Goal: Task Accomplishment & Management: Manage account settings

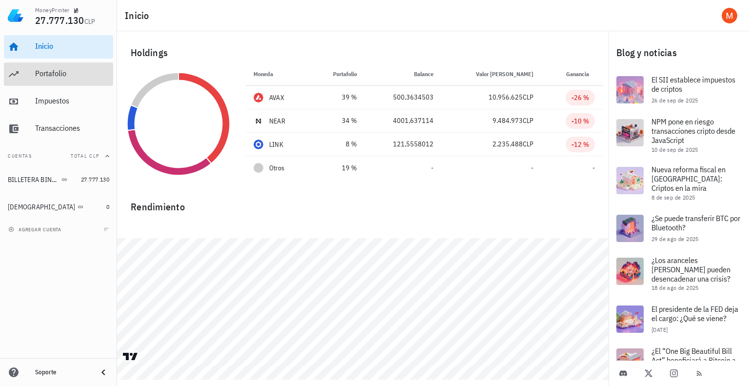
click at [54, 74] on div "Portafolio" at bounding box center [72, 73] width 74 height 9
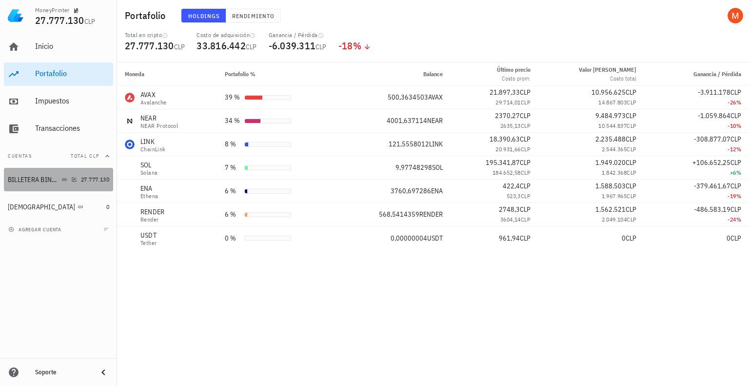
click at [40, 183] on div "BILLETERA BINANCE" at bounding box center [34, 180] width 52 height 8
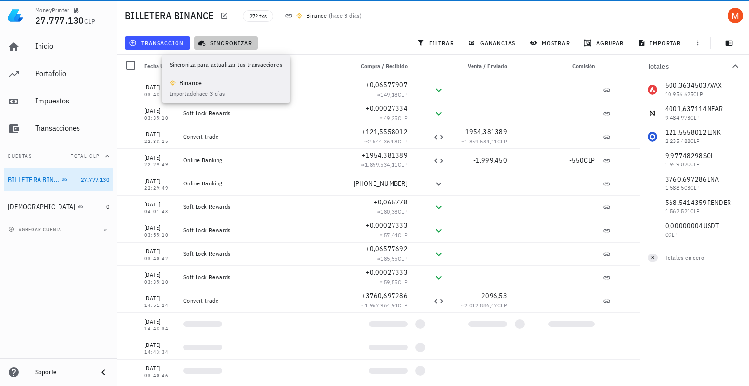
click at [227, 45] on span "sincronizar" at bounding box center [226, 43] width 52 height 8
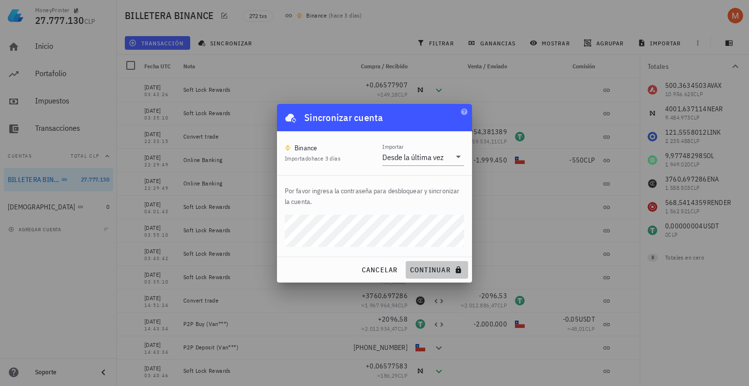
click at [436, 271] on span "continuar" at bounding box center [437, 269] width 55 height 9
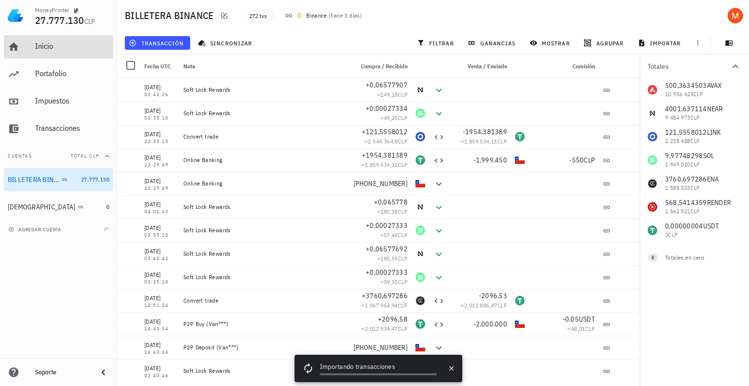
click at [50, 49] on div "Inicio" at bounding box center [72, 45] width 74 height 9
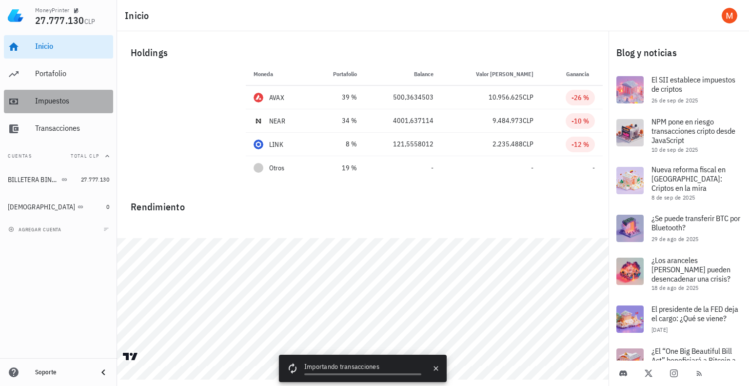
click at [61, 99] on div "Impuestos" at bounding box center [72, 100] width 74 height 9
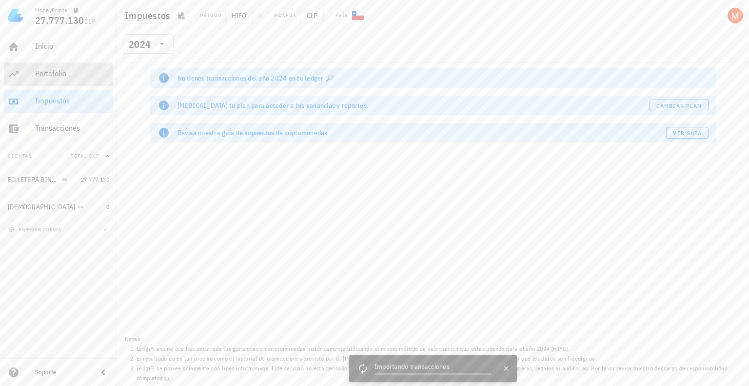
click at [65, 77] on div "Portafolio" at bounding box center [72, 73] width 74 height 9
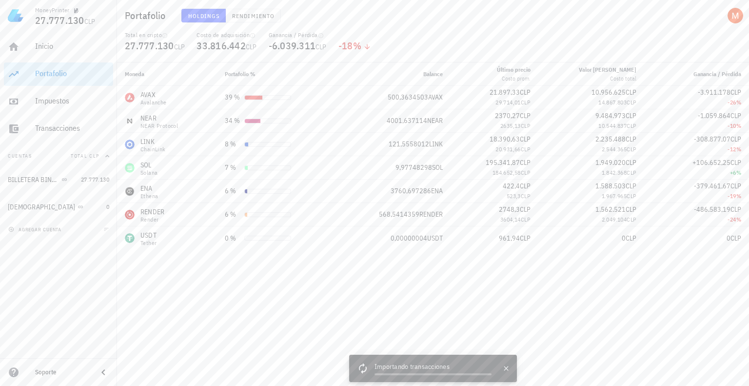
click at [330, 45] on div "Ganancia / Pérdida -6.039.311 CLP" at bounding box center [298, 46] width 70 height 31
